Goal: Transaction & Acquisition: Purchase product/service

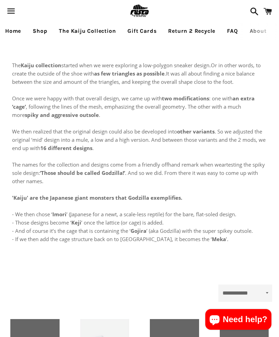
select select "**********"
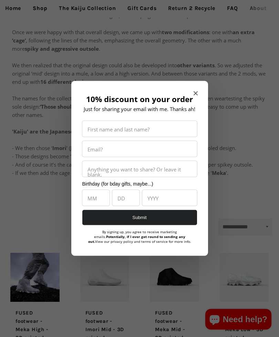
scroll to position [68, 0]
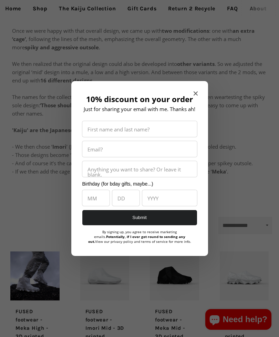
click at [200, 101] on div "10% discount on your order Just for sharing your email with me. Thanks ah! Firs…" at bounding box center [139, 168] width 137 height 175
click at [197, 96] on icon "Close modal" at bounding box center [196, 93] width 4 height 4
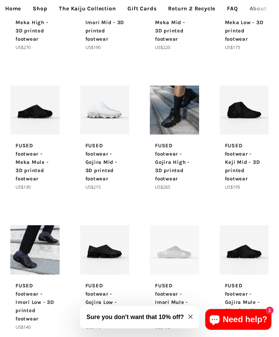
scroll to position [373, 0]
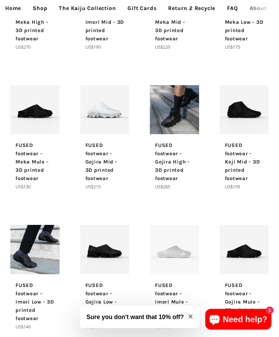
click at [177, 153] on p "FUSED footwear - Gojira High - 3D printed footwear" at bounding box center [174, 161] width 39 height 41
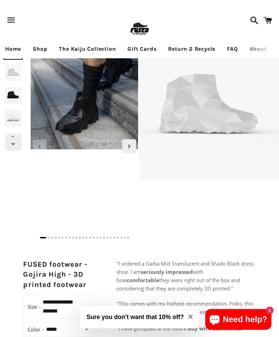
click at [127, 146] on icon "Next slide" at bounding box center [130, 146] width 8 height 8
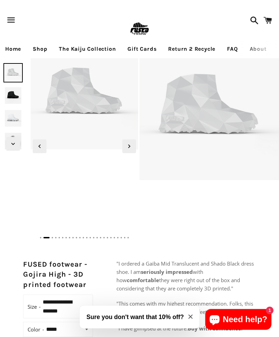
click at [128, 142] on icon "Next slide" at bounding box center [130, 146] width 8 height 8
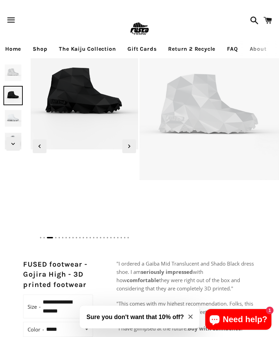
click at [128, 144] on icon "Next slide" at bounding box center [130, 146] width 8 height 8
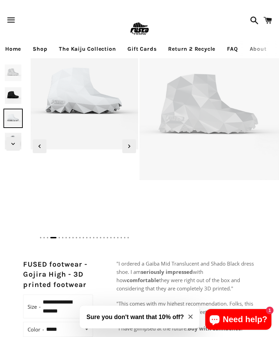
click at [129, 144] on icon "Next slide" at bounding box center [130, 146] width 8 height 8
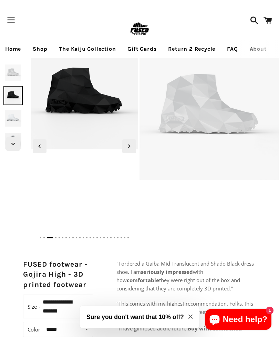
click at [14, 92] on img at bounding box center [12, 95] width 19 height 19
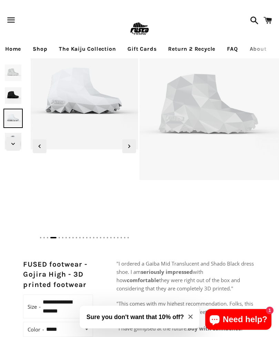
click at [107, 50] on link "The Kaiju Collection" at bounding box center [87, 48] width 67 height 17
